Goal: Task Accomplishment & Management: Manage account settings

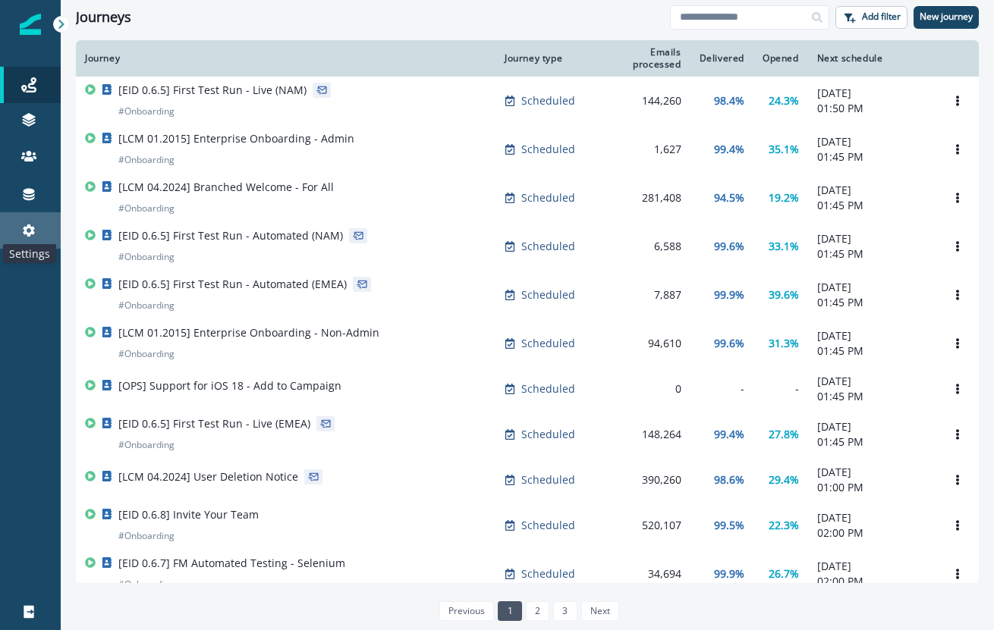
click at [32, 230] on icon at bounding box center [29, 230] width 12 height 12
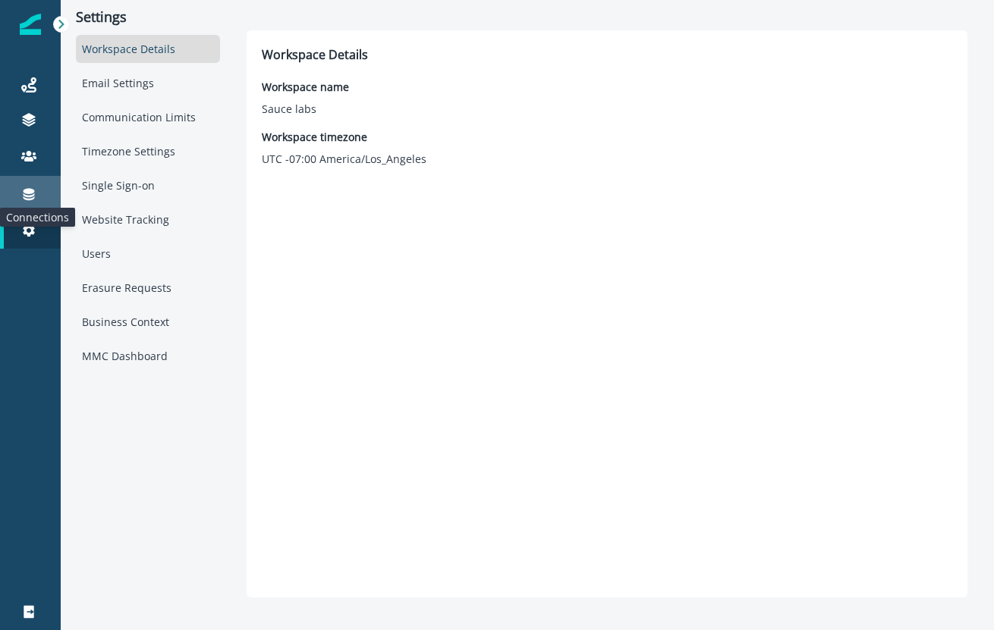
click at [33, 197] on icon at bounding box center [29, 195] width 11 height 12
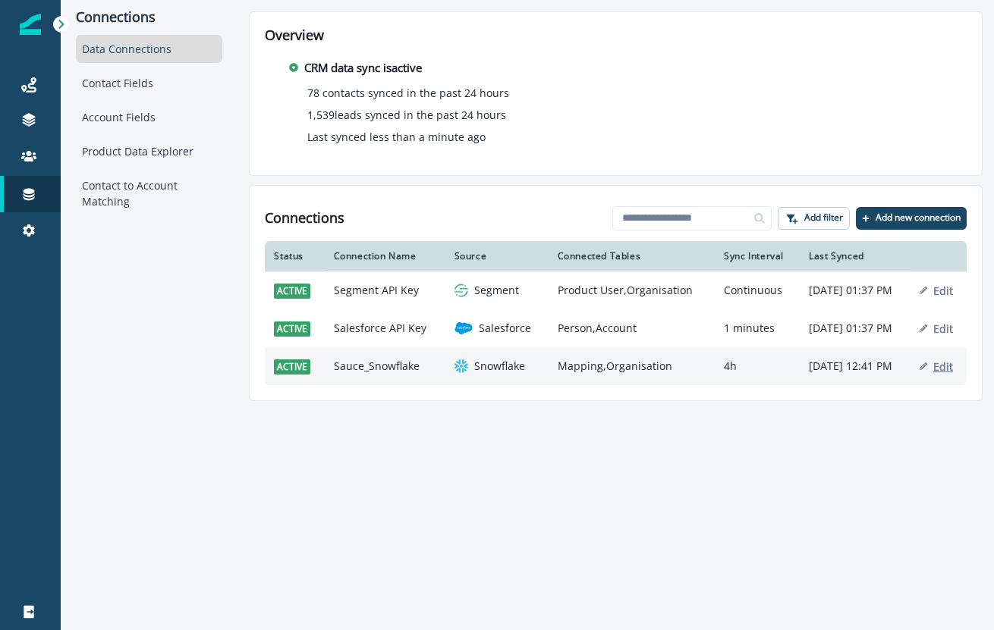
click at [948, 369] on p "Edit" at bounding box center [943, 366] width 20 height 14
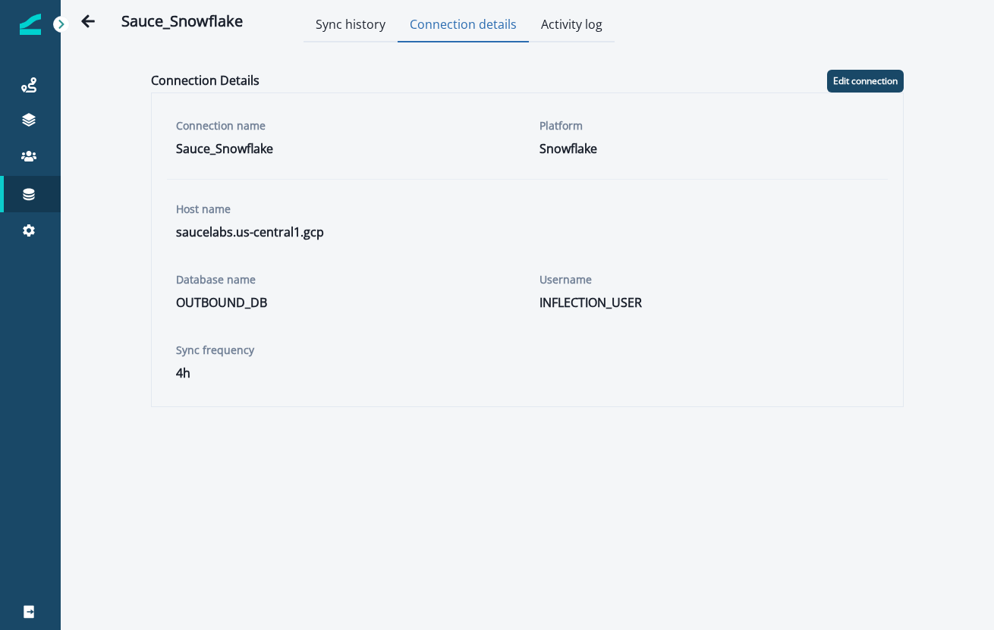
click at [459, 30] on button "Connection details" at bounding box center [462, 25] width 131 height 33
click at [856, 72] on button "Edit connection" at bounding box center [865, 81] width 77 height 23
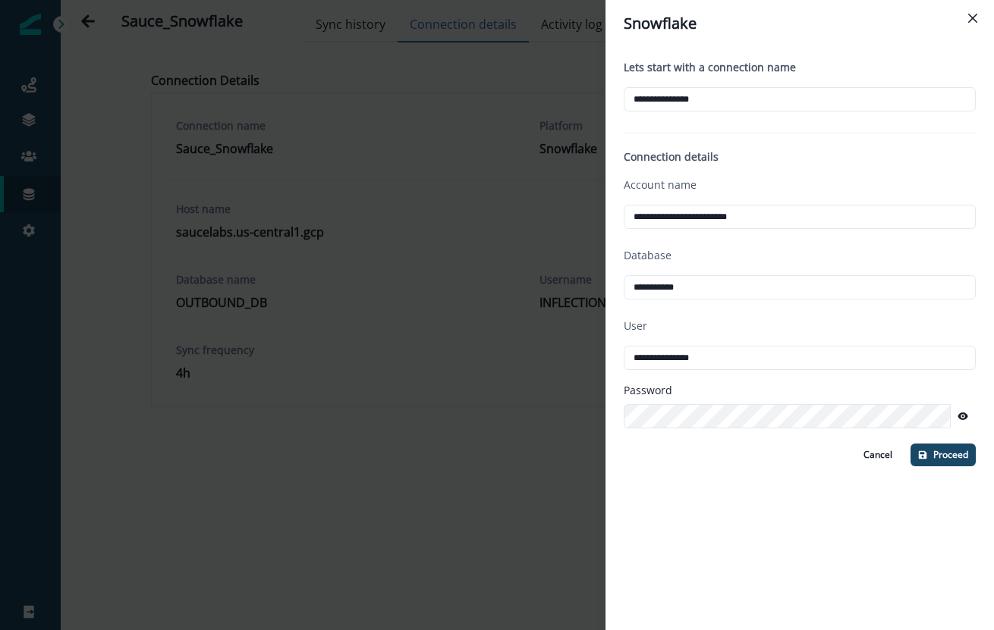
click at [497, 415] on div "**********" at bounding box center [497, 315] width 994 height 630
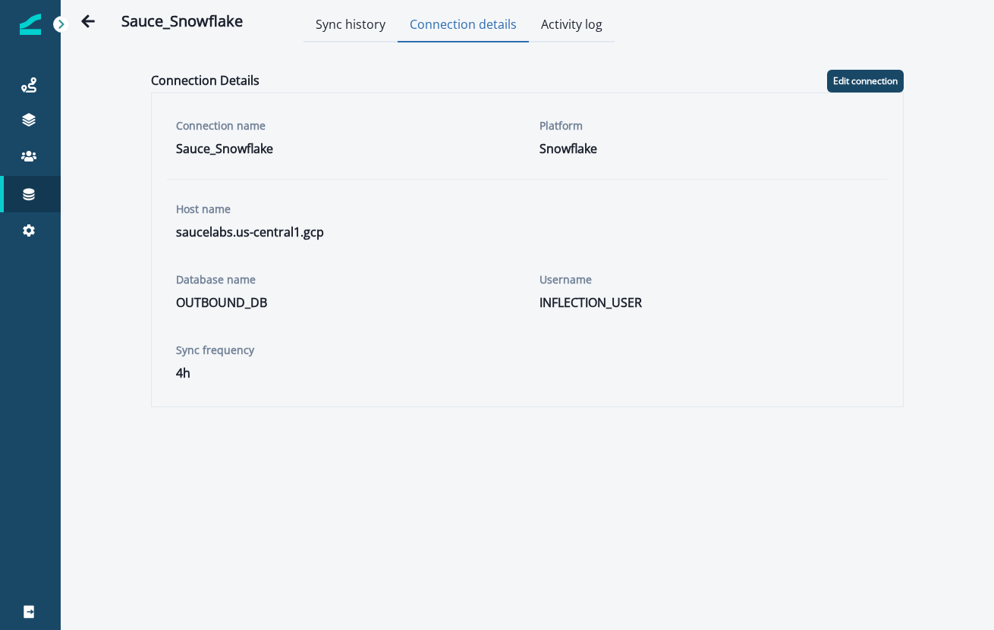
click at [62, 24] on icon at bounding box center [60, 24] width 5 height 9
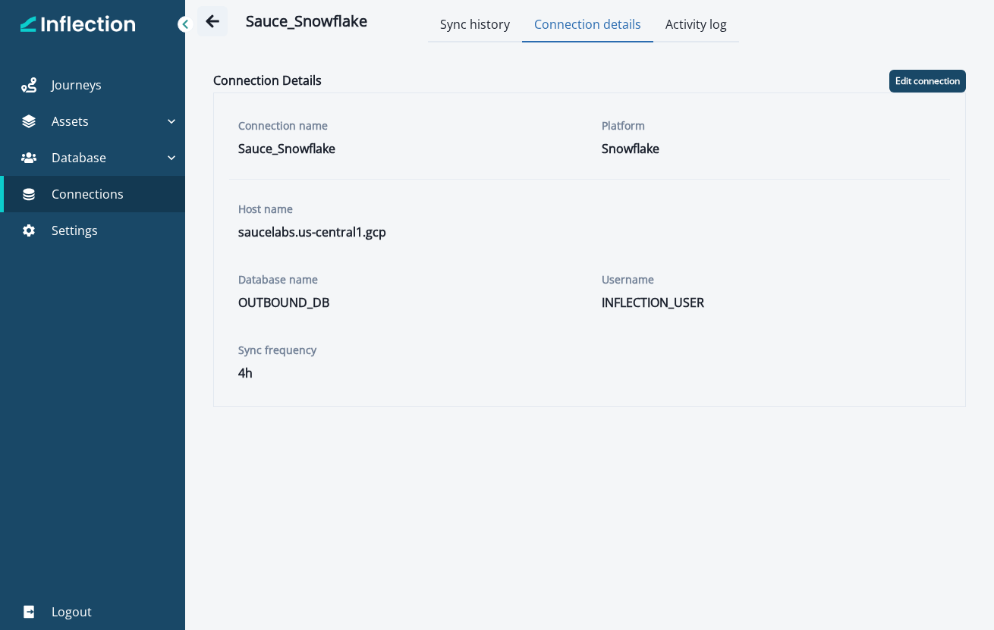
click at [206, 21] on icon "Go back" at bounding box center [213, 20] width 14 height 13
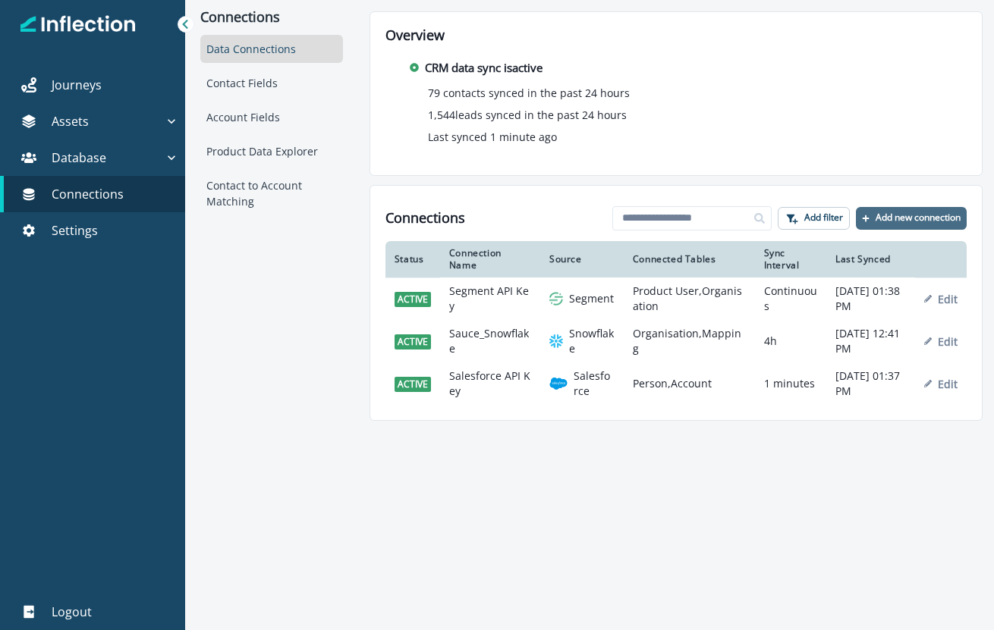
click at [906, 217] on p "Add new connection" at bounding box center [917, 217] width 85 height 11
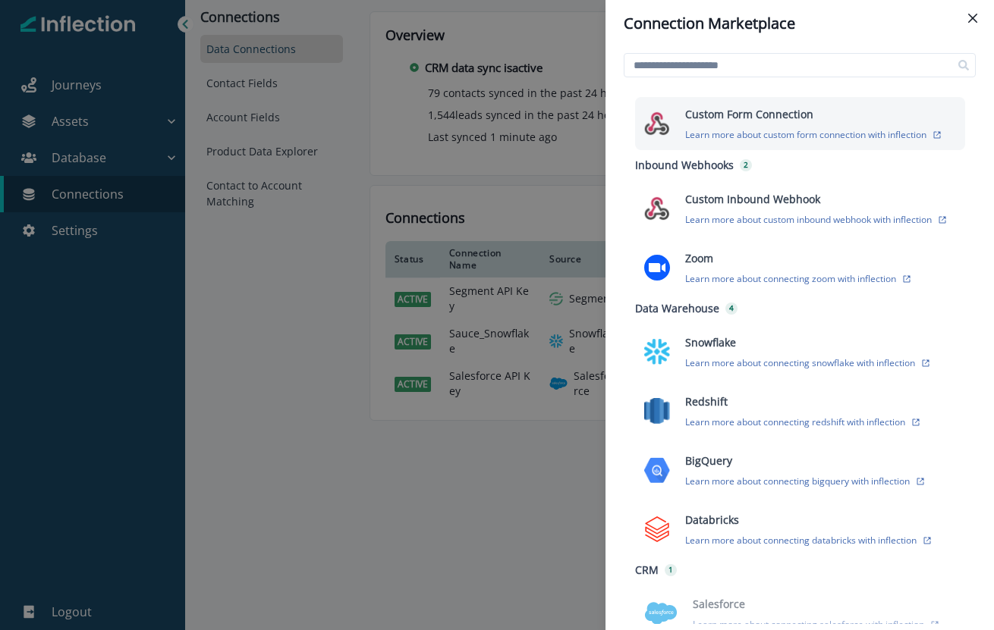
scroll to position [242, 0]
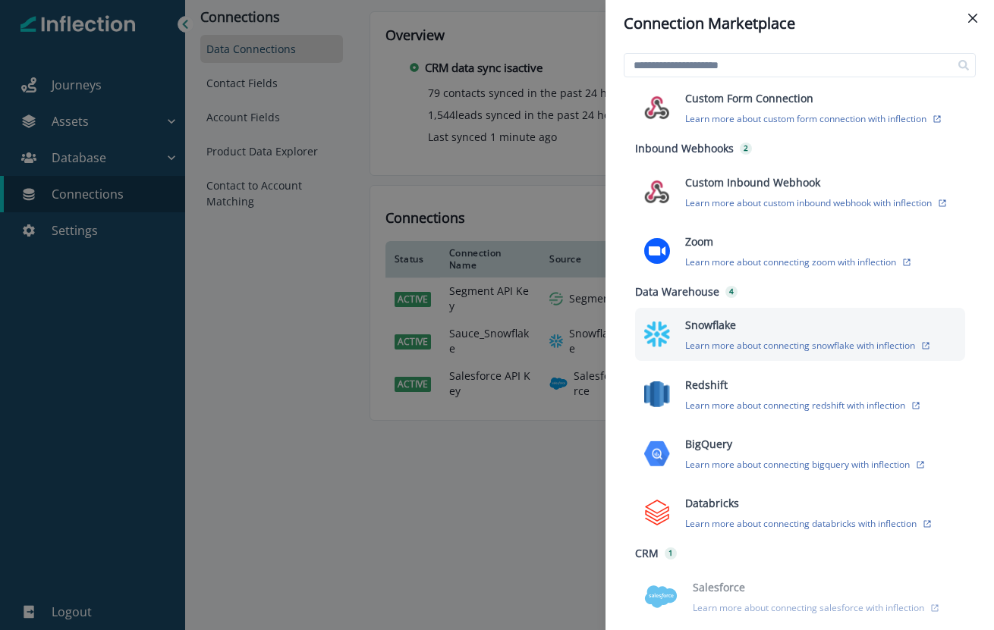
click at [736, 327] on div "Snowflake Learn more about connecting snowflake with inflection" at bounding box center [816, 334] width 280 height 35
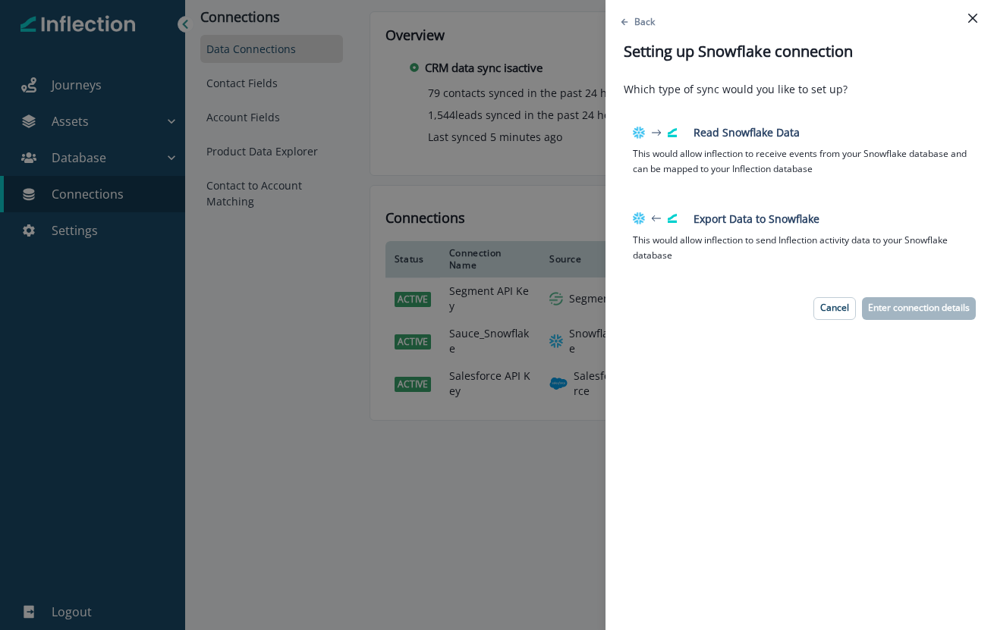
click at [490, 489] on div "Back Setting up Snowflake connection Which type of sync would you like to set u…" at bounding box center [497, 315] width 994 height 630
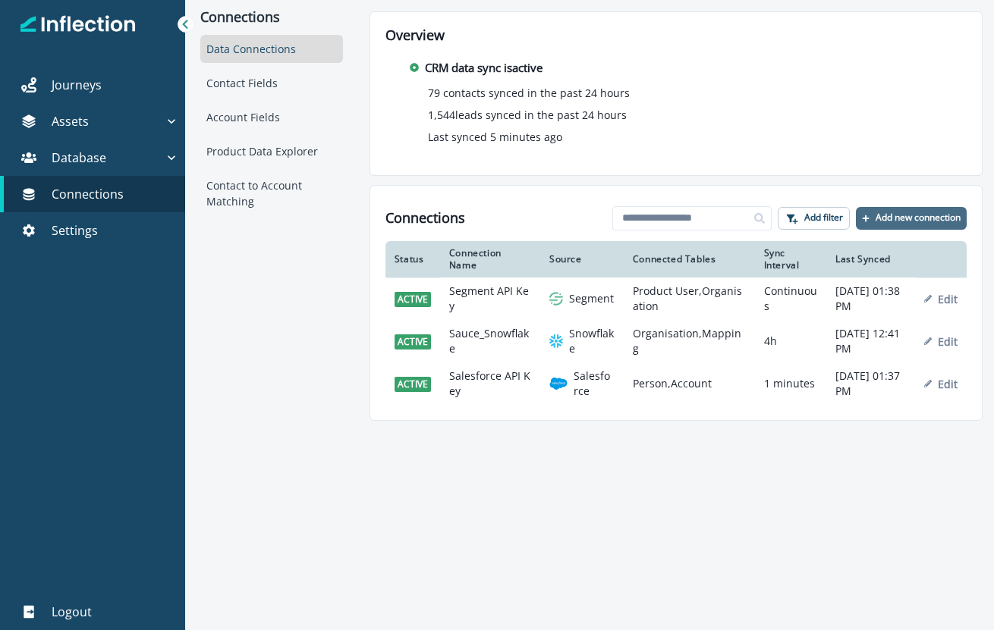
click at [924, 214] on p "Add new connection" at bounding box center [917, 217] width 85 height 11
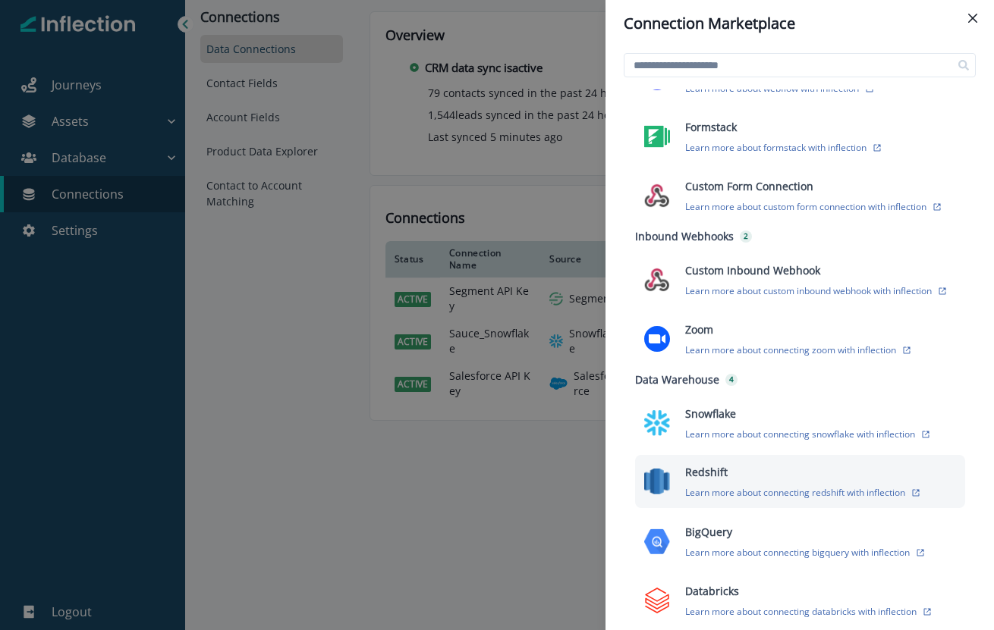
scroll to position [129, 0]
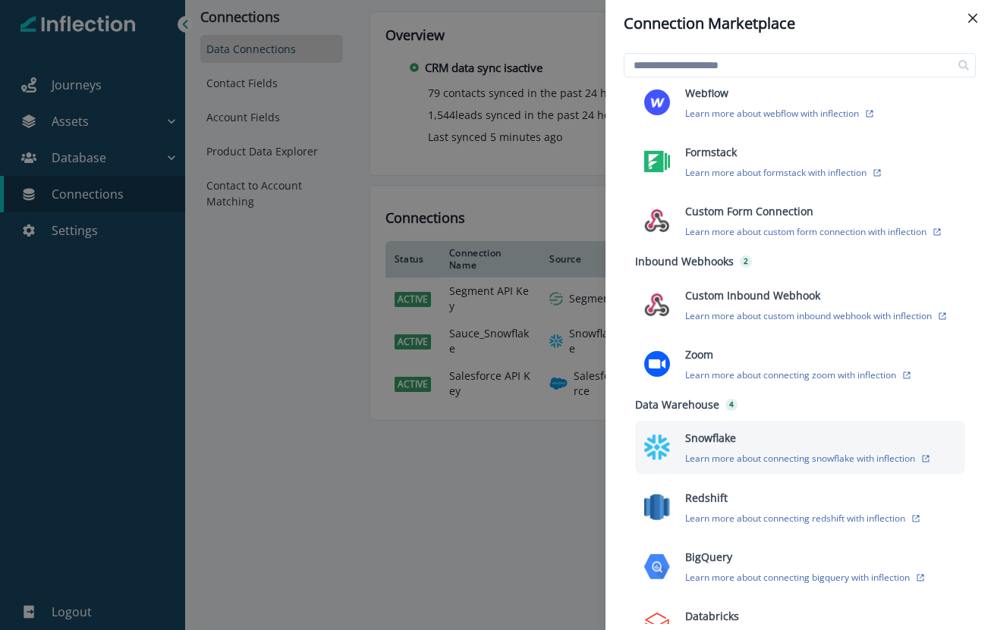
click at [765, 463] on div "Snowflake Learn more about connecting snowflake with inflection" at bounding box center [800, 447] width 330 height 53
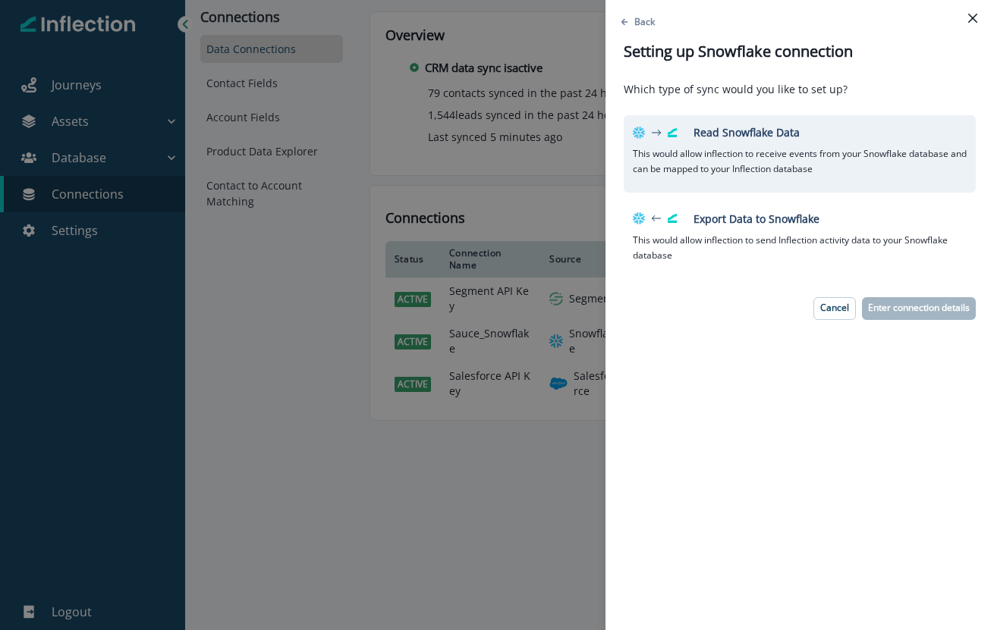
click at [827, 152] on p "This would allow inflection to receive events from your Snowflake database and …" at bounding box center [800, 161] width 334 height 43
click at [899, 304] on p "Enter connection details" at bounding box center [919, 308] width 102 height 11
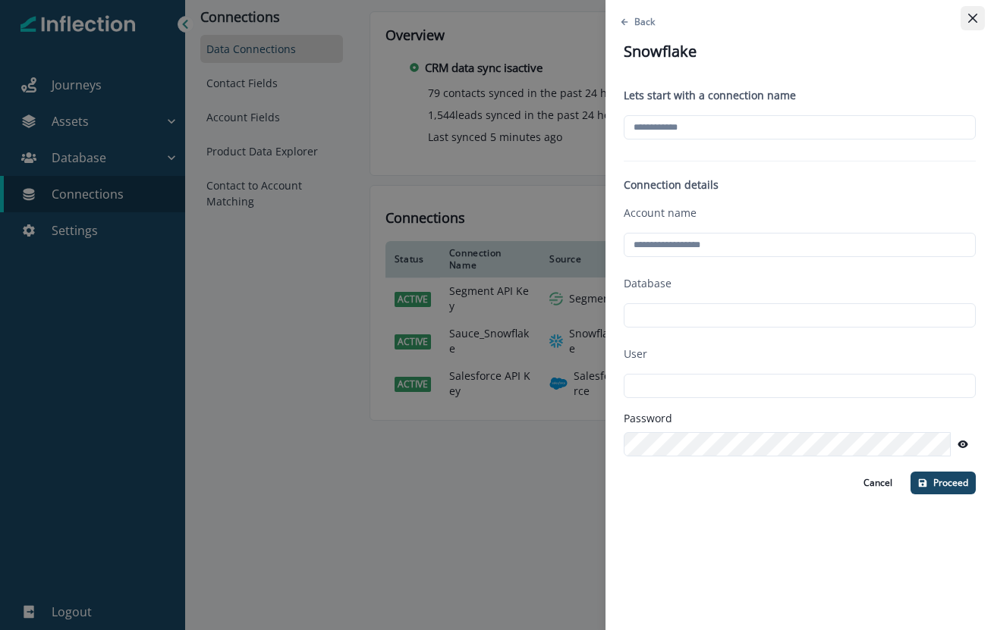
click at [973, 19] on icon "Close" at bounding box center [972, 18] width 9 height 9
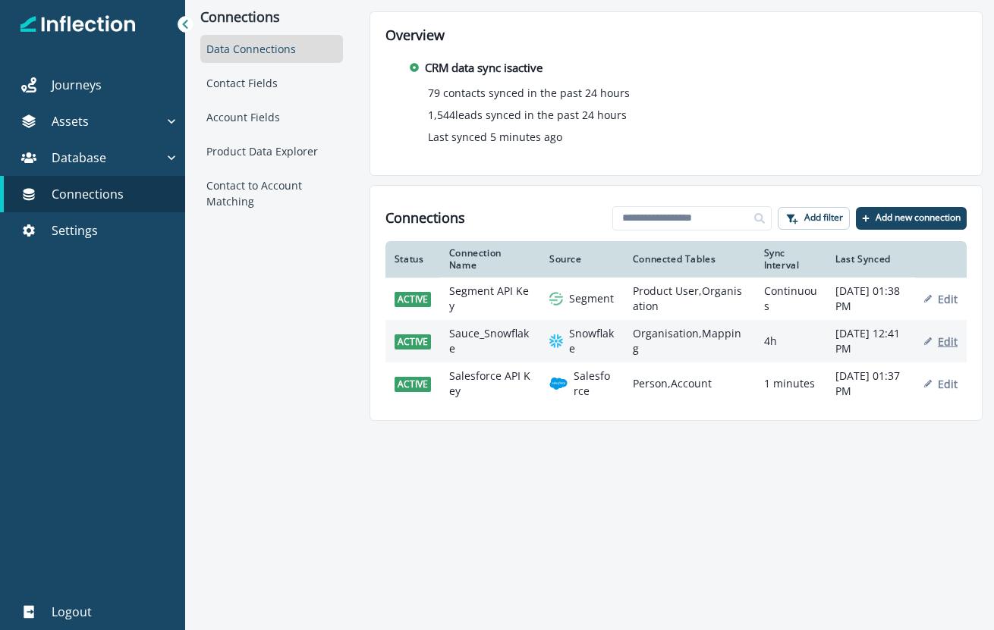
click at [950, 336] on p "Edit" at bounding box center [947, 341] width 20 height 14
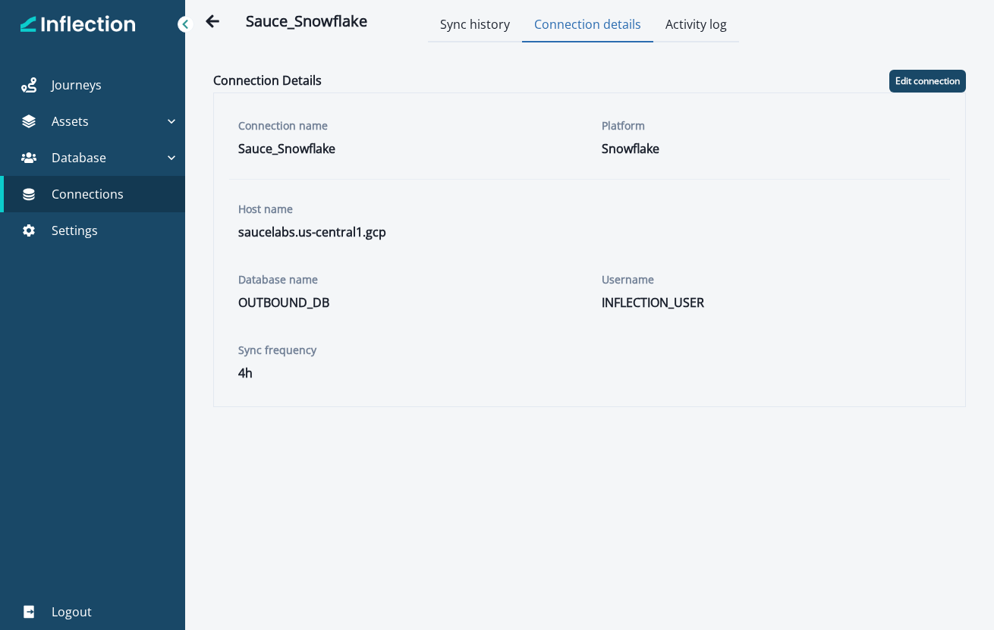
click at [597, 21] on button "Connection details" at bounding box center [587, 25] width 131 height 33
click at [937, 74] on button "Edit connection" at bounding box center [927, 81] width 77 height 23
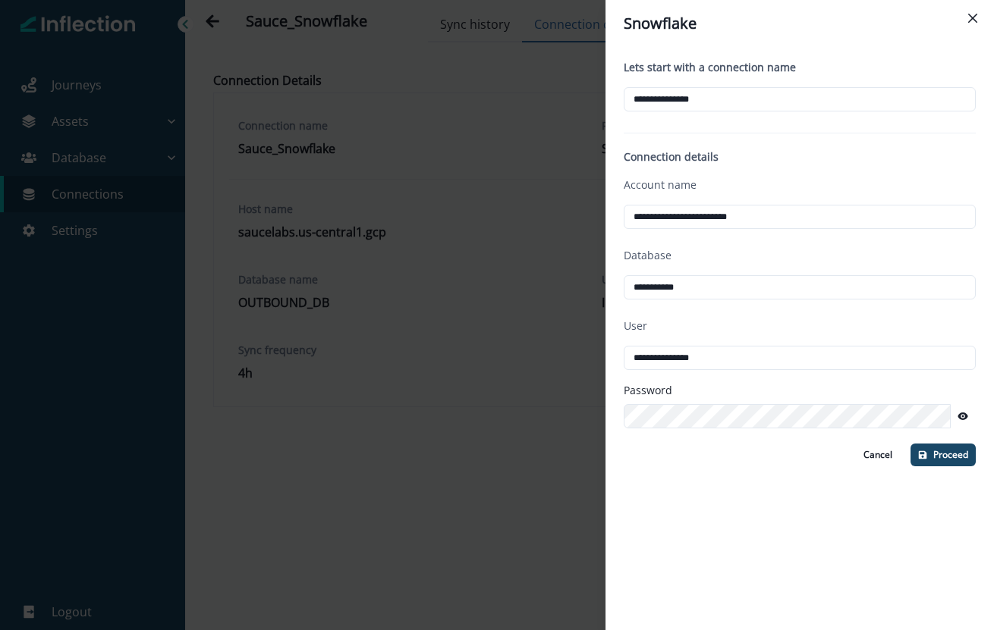
click at [626, 519] on div "**********" at bounding box center [799, 338] width 388 height 583
